Goal: Communication & Community: Answer question/provide support

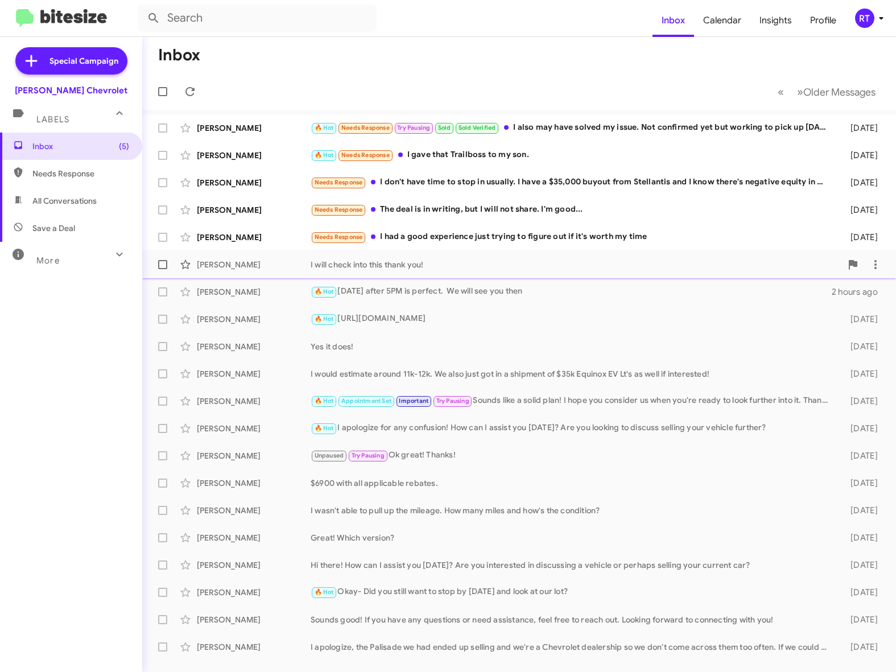
click at [251, 265] on div "[PERSON_NAME]" at bounding box center [254, 264] width 114 height 11
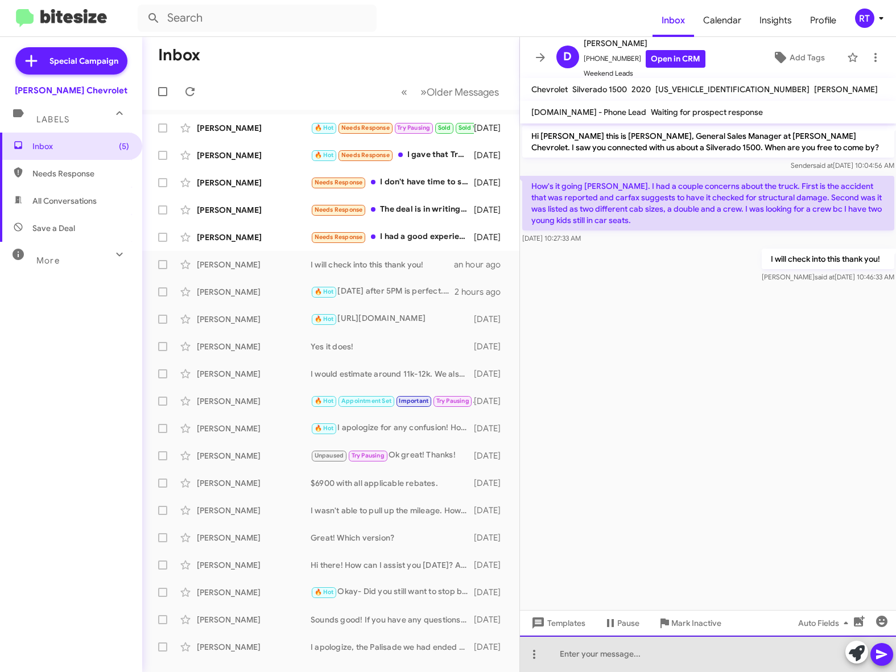
click at [563, 653] on div at bounding box center [708, 654] width 377 height 36
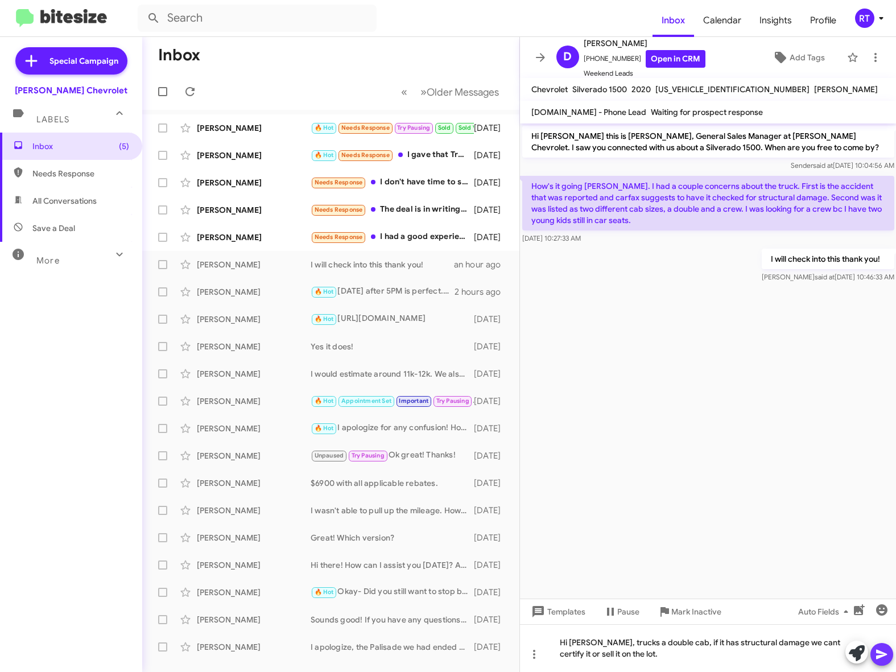
click at [881, 656] on icon at bounding box center [882, 655] width 11 height 10
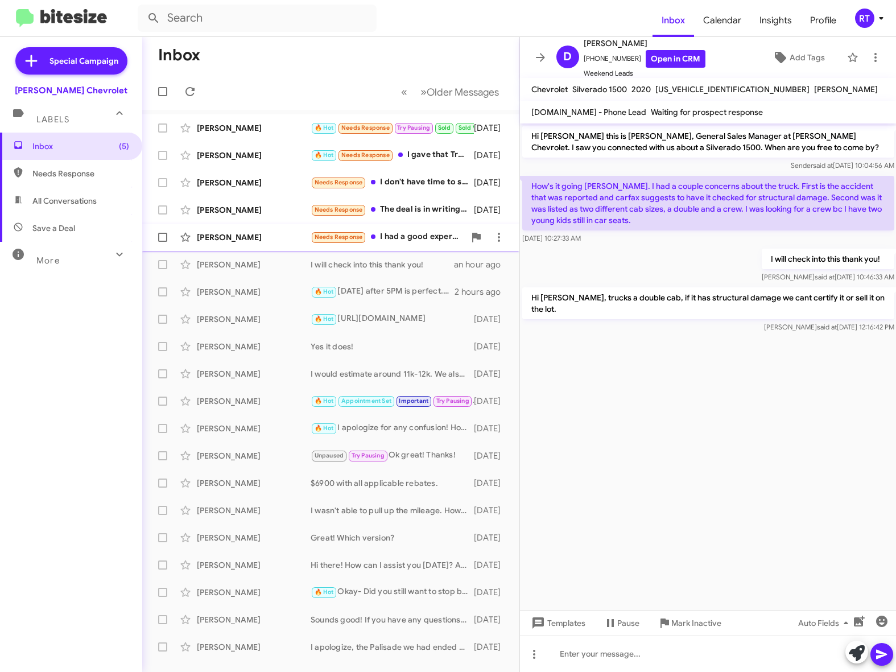
click at [225, 240] on div "[PERSON_NAME]" at bounding box center [254, 237] width 114 height 11
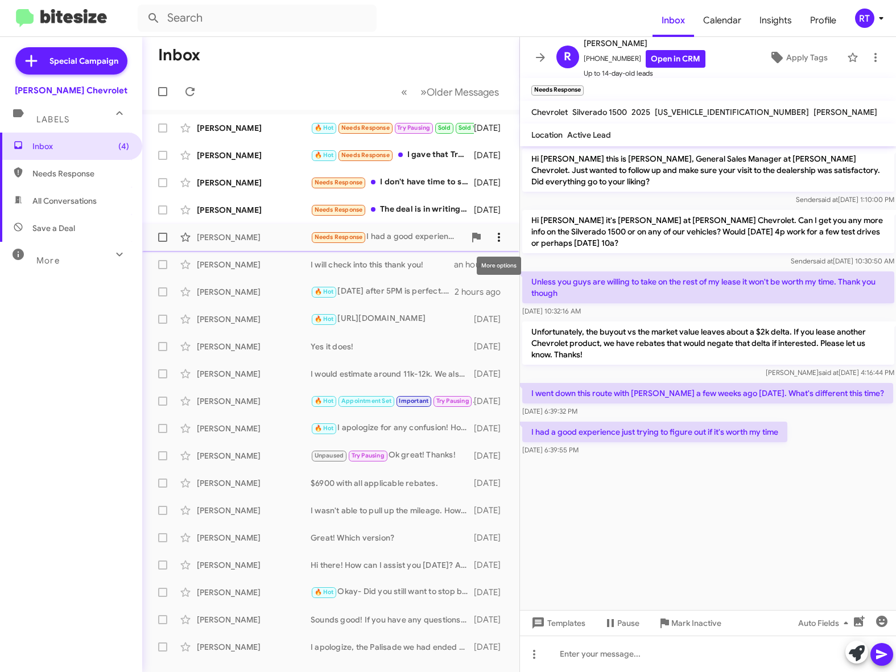
click at [502, 235] on icon at bounding box center [499, 238] width 14 height 14
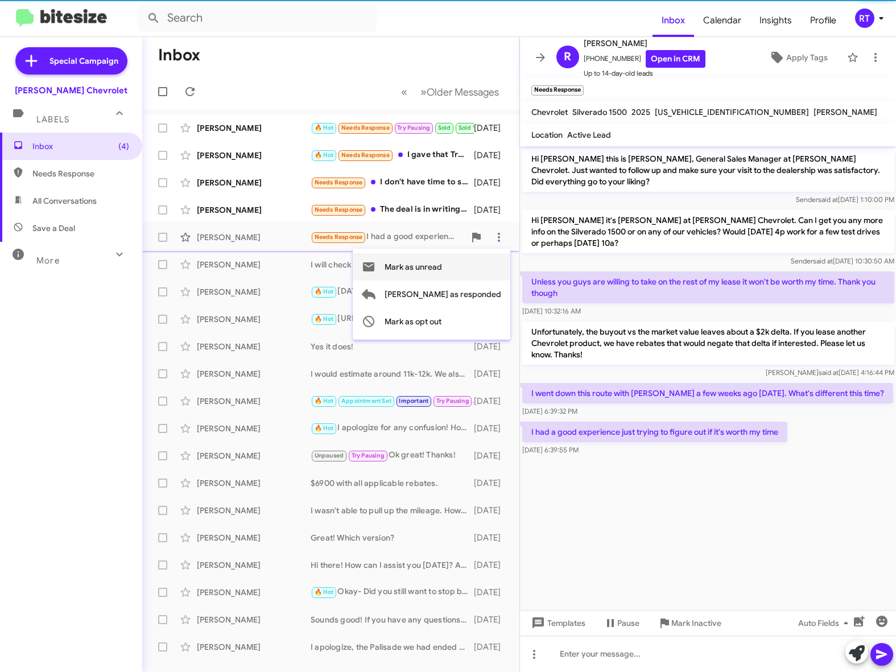
click at [442, 267] on span "Mark as unread" at bounding box center [413, 266] width 57 height 27
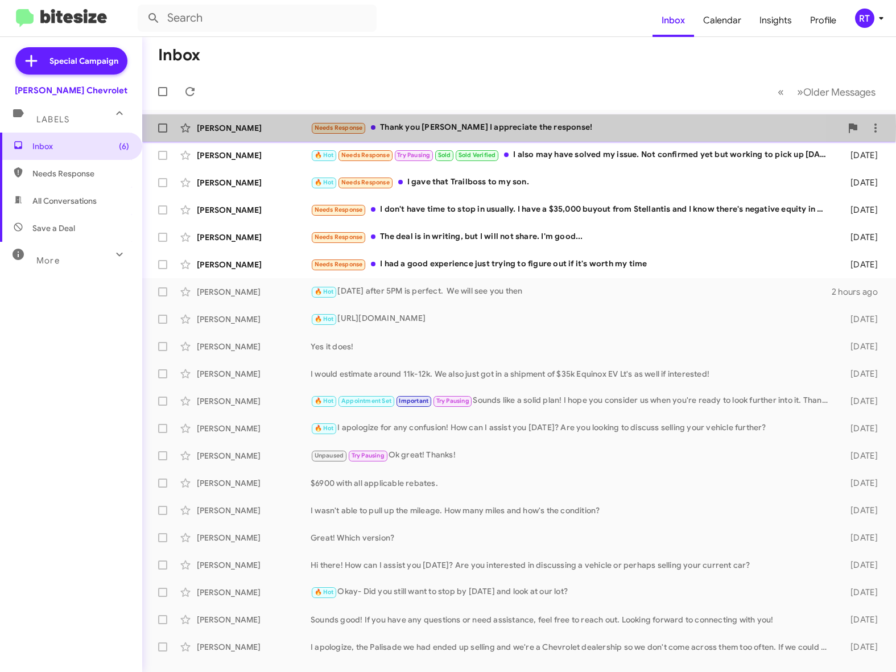
click at [427, 126] on div "Needs Response Thank you Adam I appreciate the response!" at bounding box center [576, 127] width 531 height 13
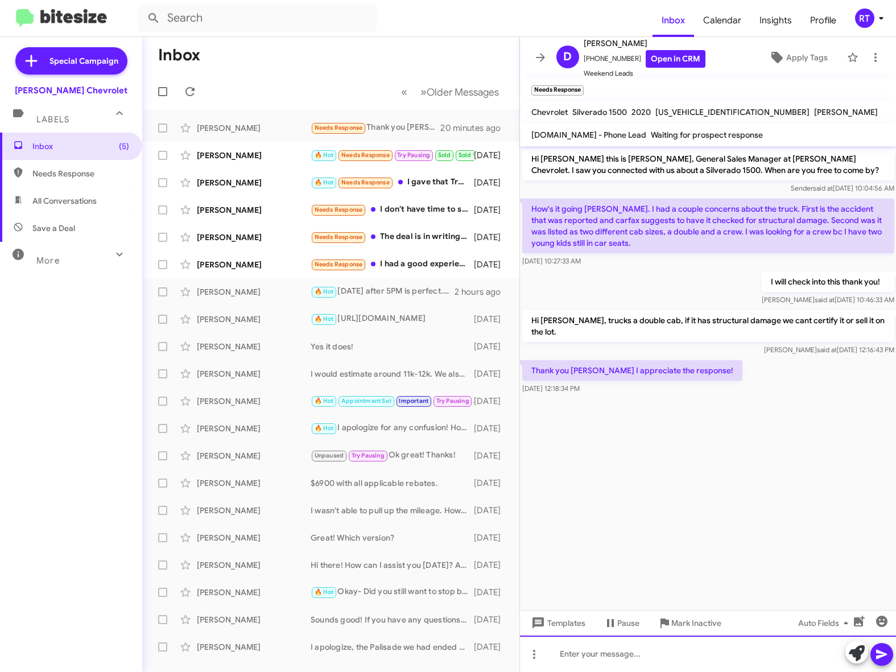
click at [590, 653] on div at bounding box center [708, 654] width 377 height 36
click at [884, 656] on icon at bounding box center [882, 655] width 11 height 10
